Goal: Task Accomplishment & Management: Manage account settings

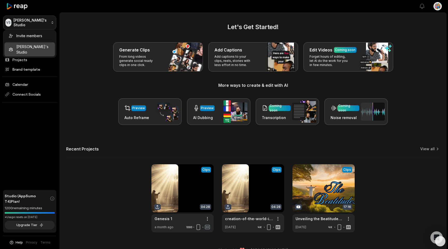
click at [50, 24] on html "VS Vonaux's Studio Create Project Home Projects Brand template Calendar Connect…" at bounding box center [224, 124] width 448 height 249
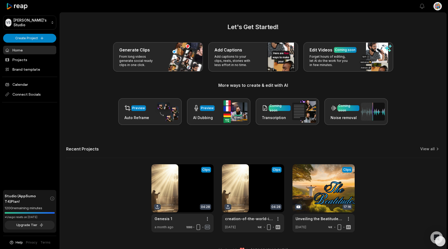
click at [50, 24] on html "VS Vonaux's Studio Create Project Home Projects Brand template Calendar Connect…" at bounding box center [224, 124] width 448 height 249
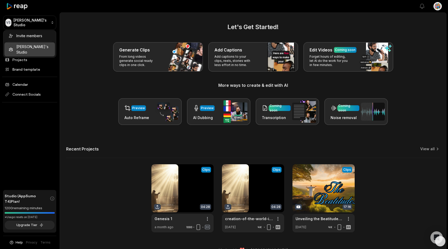
click at [50, 24] on html "VS Vonaux's Studio Create Project Home Projects Brand template Calendar Connect…" at bounding box center [224, 124] width 448 height 249
click at [47, 20] on html "VS Vonaux's Studio Create Project Home Projects Brand template Calendar Connect…" at bounding box center [224, 124] width 448 height 249
click at [46, 39] on div "Invite members" at bounding box center [29, 35] width 51 height 9
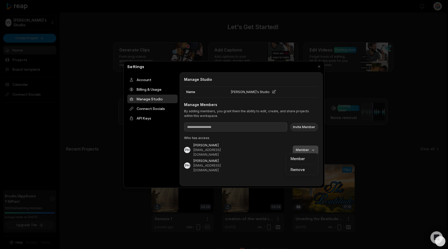
click at [313, 148] on body "VS Vonaux's Studio Create Project Home Projects Brand template Calendar Connect…" at bounding box center [224, 124] width 448 height 249
click at [300, 160] on div "Member Remove" at bounding box center [301, 164] width 33 height 22
click at [317, 66] on div at bounding box center [224, 124] width 448 height 249
click at [145, 99] on div "Manage Studio" at bounding box center [152, 98] width 50 height 9
click at [140, 79] on div "Account" at bounding box center [152, 79] width 50 height 9
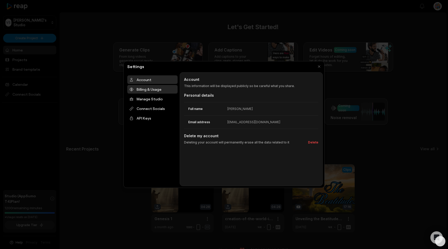
click at [148, 90] on div "Billing & Usage" at bounding box center [152, 89] width 50 height 9
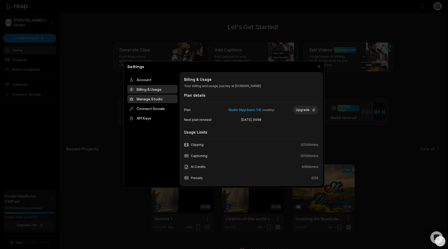
click at [147, 99] on div "Manage Studio" at bounding box center [152, 98] width 50 height 9
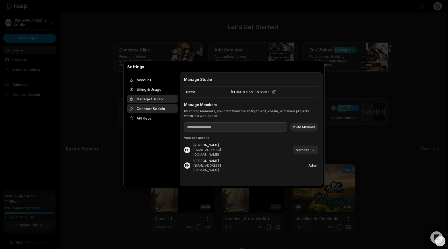
click at [154, 109] on div "Connect Socials" at bounding box center [152, 108] width 50 height 9
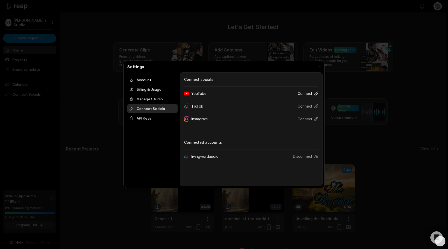
click at [303, 93] on button "Connect" at bounding box center [306, 93] width 25 height 10
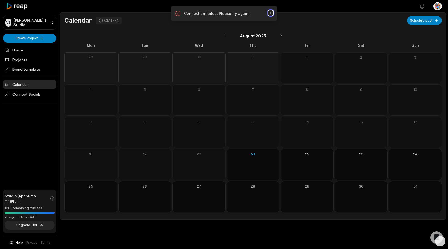
click at [270, 12] on icon "button" at bounding box center [270, 12] width 5 height 5
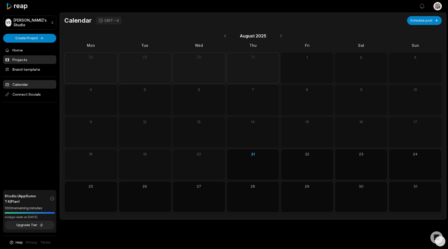
click at [28, 57] on link "Projects" at bounding box center [29, 59] width 53 height 9
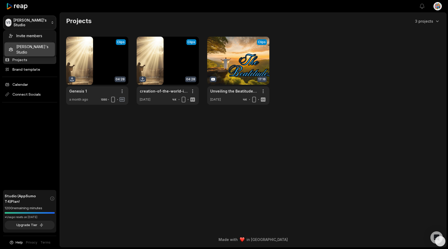
click at [47, 22] on html "VS [PERSON_NAME]'s Studio Create Project Home Projects Brand template Calendar …" at bounding box center [224, 124] width 448 height 249
click at [9, 47] on div "Invite members [PERSON_NAME]'s Studio" at bounding box center [29, 43] width 53 height 27
click at [51, 24] on html "VS [PERSON_NAME]'s Studio Create Project Home Projects Brand template Calendar …" at bounding box center [224, 124] width 448 height 249
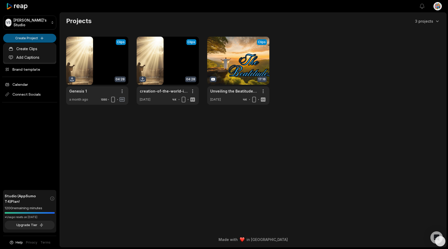
click at [46, 39] on html "VS [PERSON_NAME]'s Studio Create Project Home Projects Brand template Calendar …" at bounding box center [224, 124] width 448 height 249
click at [36, 50] on link "Create Clips" at bounding box center [29, 48] width 51 height 9
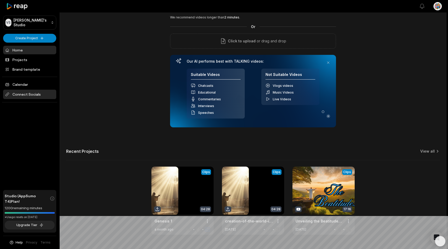
scroll to position [35, 0]
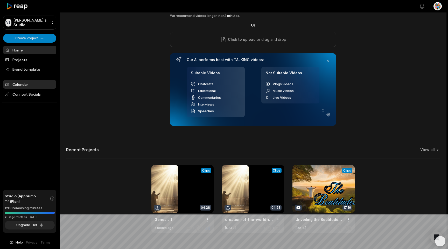
click at [17, 84] on link "Calendar" at bounding box center [29, 84] width 53 height 9
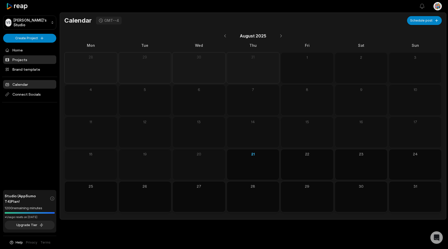
click at [19, 59] on link "Projects" at bounding box center [29, 59] width 53 height 9
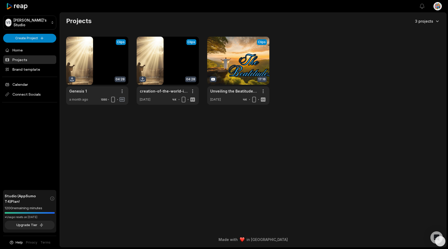
click at [436, 21] on html "VS [PERSON_NAME]'s Studio Create Project Home Projects Brand template Calendar …" at bounding box center [224, 124] width 448 height 249
click at [437, 8] on html "VS [PERSON_NAME]'s Studio Create Project Home Projects Brand template Calendar …" at bounding box center [224, 124] width 448 height 249
click at [415, 33] on span "Settings" at bounding box center [411, 31] width 14 height 5
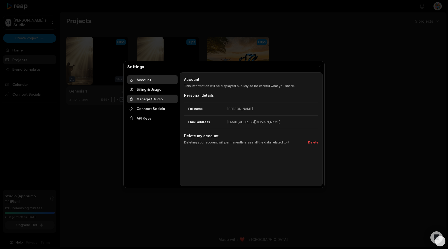
click at [146, 99] on div "Manage Studio" at bounding box center [152, 98] width 50 height 9
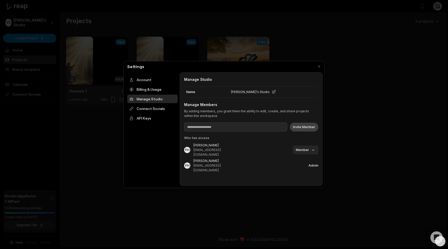
click at [305, 127] on button "Invite Member" at bounding box center [304, 126] width 29 height 9
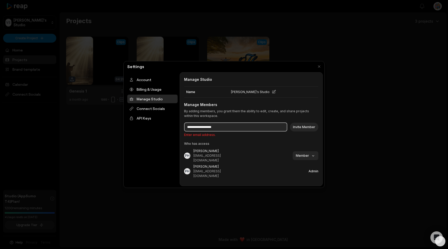
click at [223, 127] on input at bounding box center [235, 126] width 103 height 9
type input "**********"
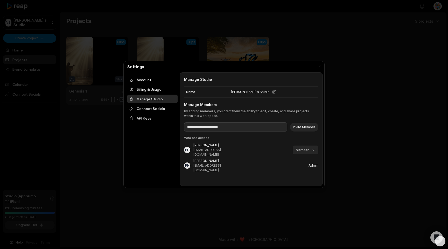
click at [307, 127] on button "Invite Member" at bounding box center [304, 126] width 29 height 9
click at [319, 66] on button "button" at bounding box center [319, 66] width 7 height 7
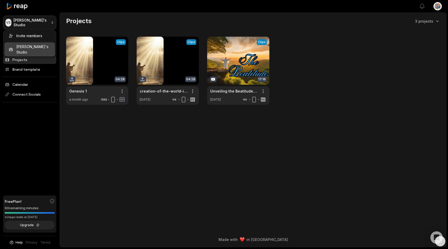
click at [49, 24] on html "VS [PERSON_NAME]'s Studio Create Project Home Projects Brand template Calendar …" at bounding box center [224, 124] width 448 height 249
click at [45, 47] on div "Invite members [PERSON_NAME]'s Studio" at bounding box center [29, 43] width 53 height 27
click at [50, 24] on html "VS [PERSON_NAME]'s Studio Create Project Home Projects Brand template Calendar …" at bounding box center [224, 124] width 448 height 249
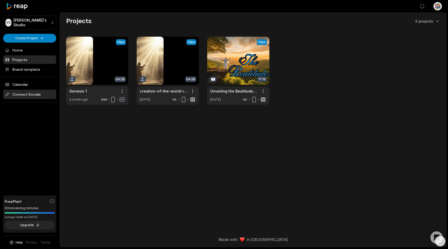
click at [42, 98] on span "Connect Socials" at bounding box center [29, 93] width 53 height 9
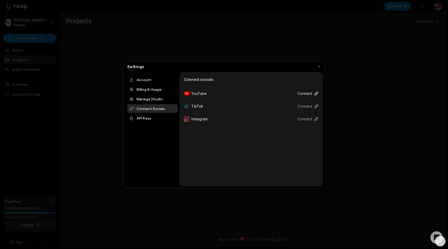
click at [316, 93] on icon at bounding box center [316, 93] width 3 height 3
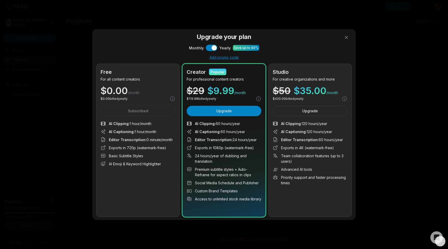
click at [345, 38] on div at bounding box center [224, 124] width 448 height 249
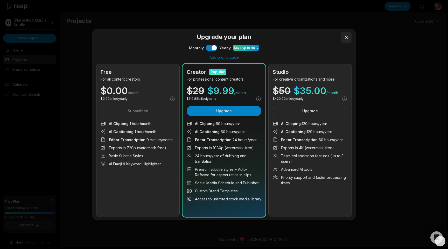
click at [346, 38] on button at bounding box center [346, 37] width 10 height 10
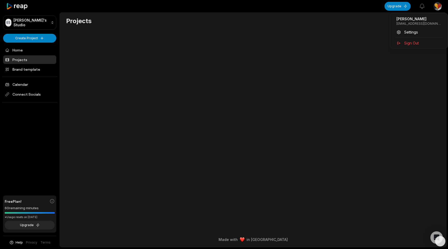
click at [439, 8] on html "ES [PERSON_NAME]'s Studio Create Project Home Projects Brand template Calendar …" at bounding box center [224, 124] width 448 height 249
click at [415, 42] on span "Sign Out" at bounding box center [411, 42] width 15 height 5
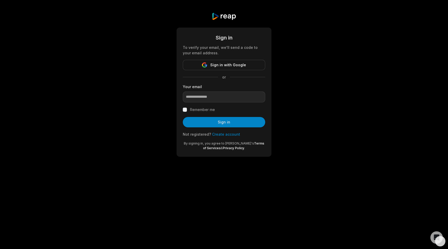
click at [336, 91] on div "Sign in To verify your email, we'll send a code to your email address. Sign in …" at bounding box center [224, 84] width 448 height 169
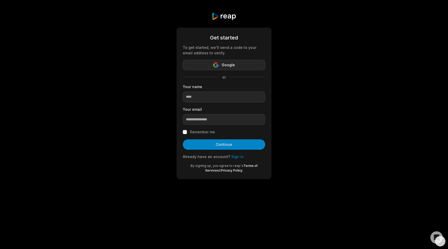
click at [232, 66] on span "Google" at bounding box center [228, 65] width 13 height 6
